Goal: Task Accomplishment & Management: Use online tool/utility

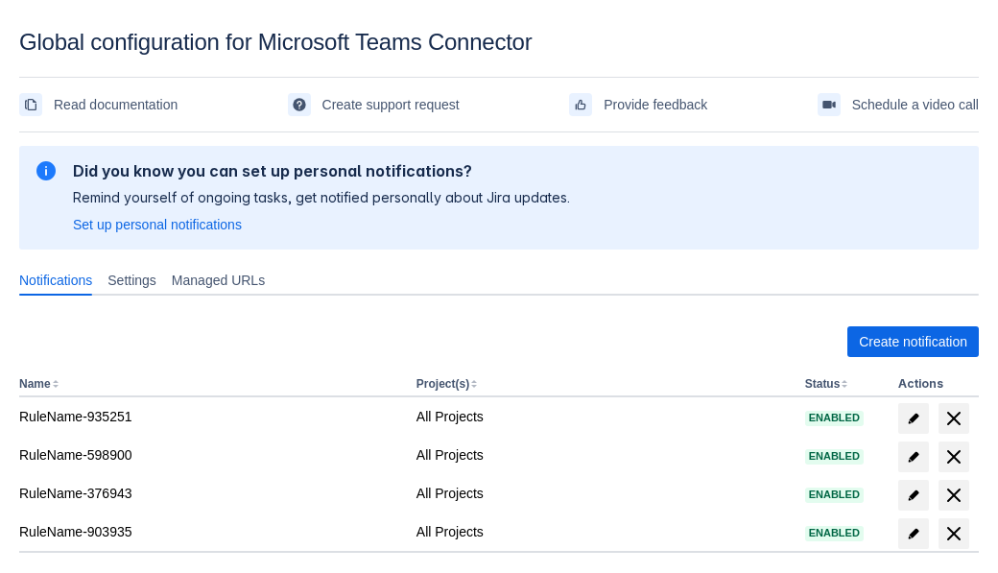
click at [913, 342] on span "Create notification" at bounding box center [913, 341] width 108 height 31
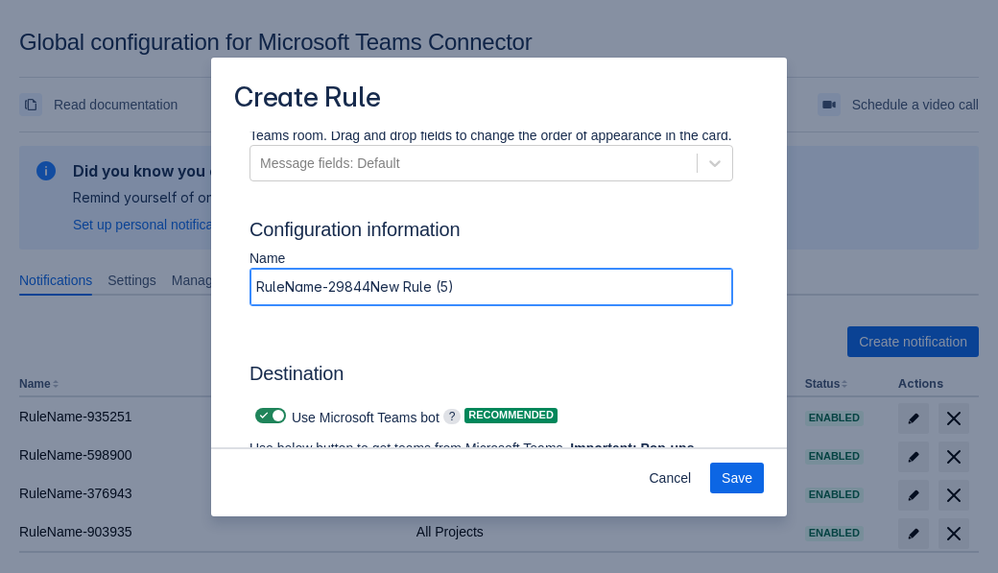
type input "RuleName-298440New Rule (5)"
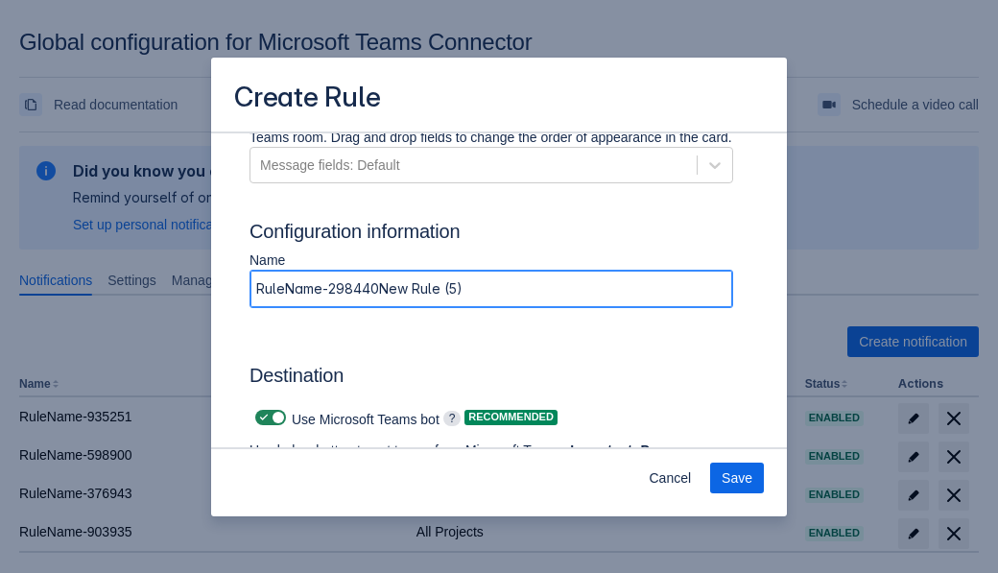
scroll to position [1510, 0]
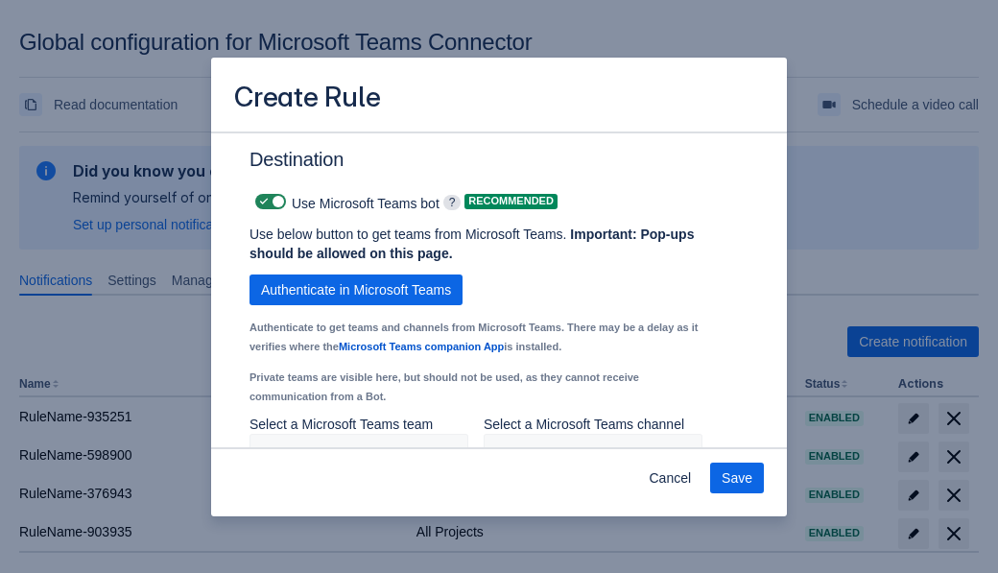
click at [356, 290] on span "Authenticate in Microsoft Teams" at bounding box center [356, 290] width 190 height 31
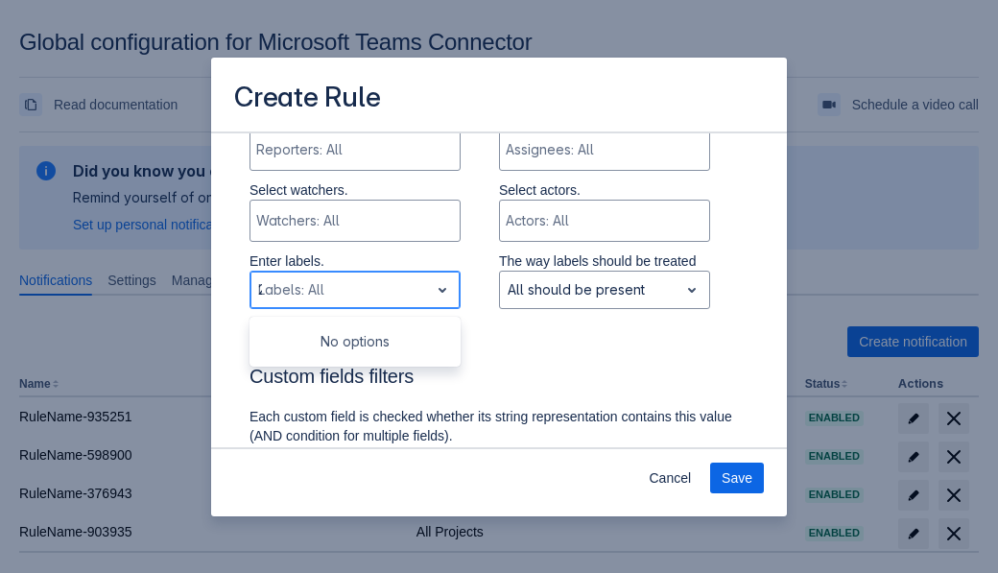
type input "298440_label"
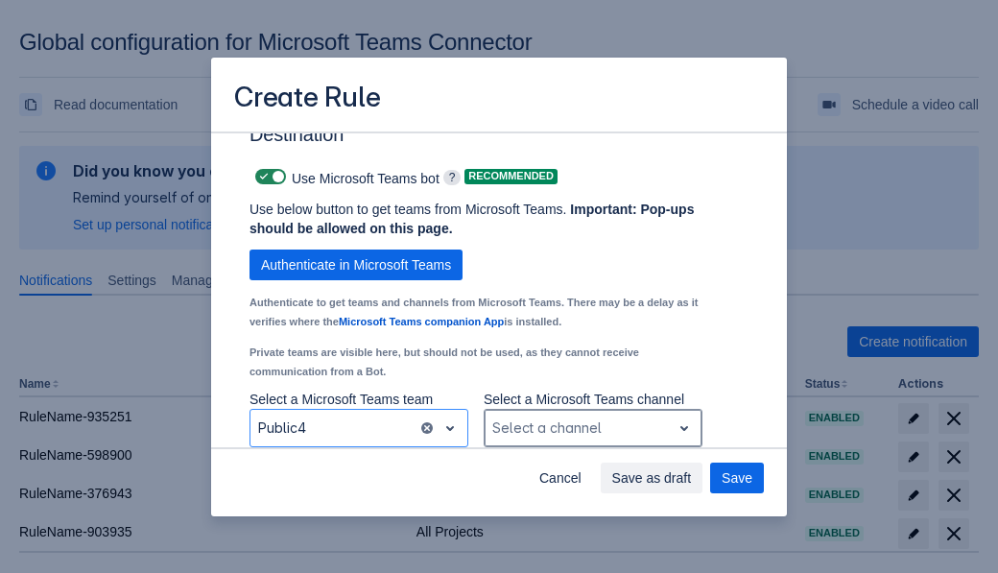
click at [592, 428] on div "Scrollable content" at bounding box center [578, 428] width 171 height 23
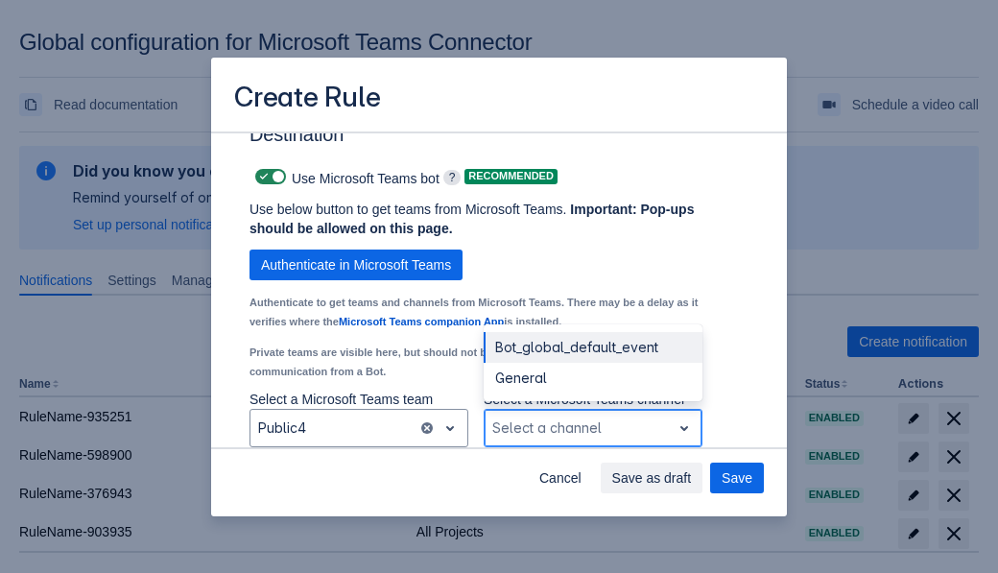
click at [592, 348] on div "Bot_global_default_event" at bounding box center [593, 347] width 219 height 31
click at [692, 478] on span "Save as draft" at bounding box center [653, 478] width 80 height 31
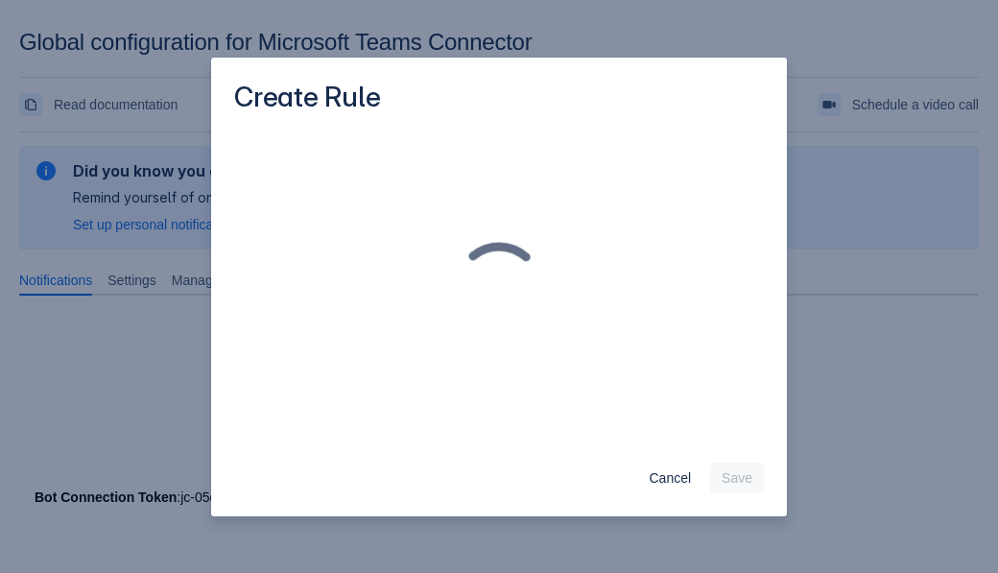
scroll to position [0, 0]
